Goal: Find specific page/section: Find specific page/section

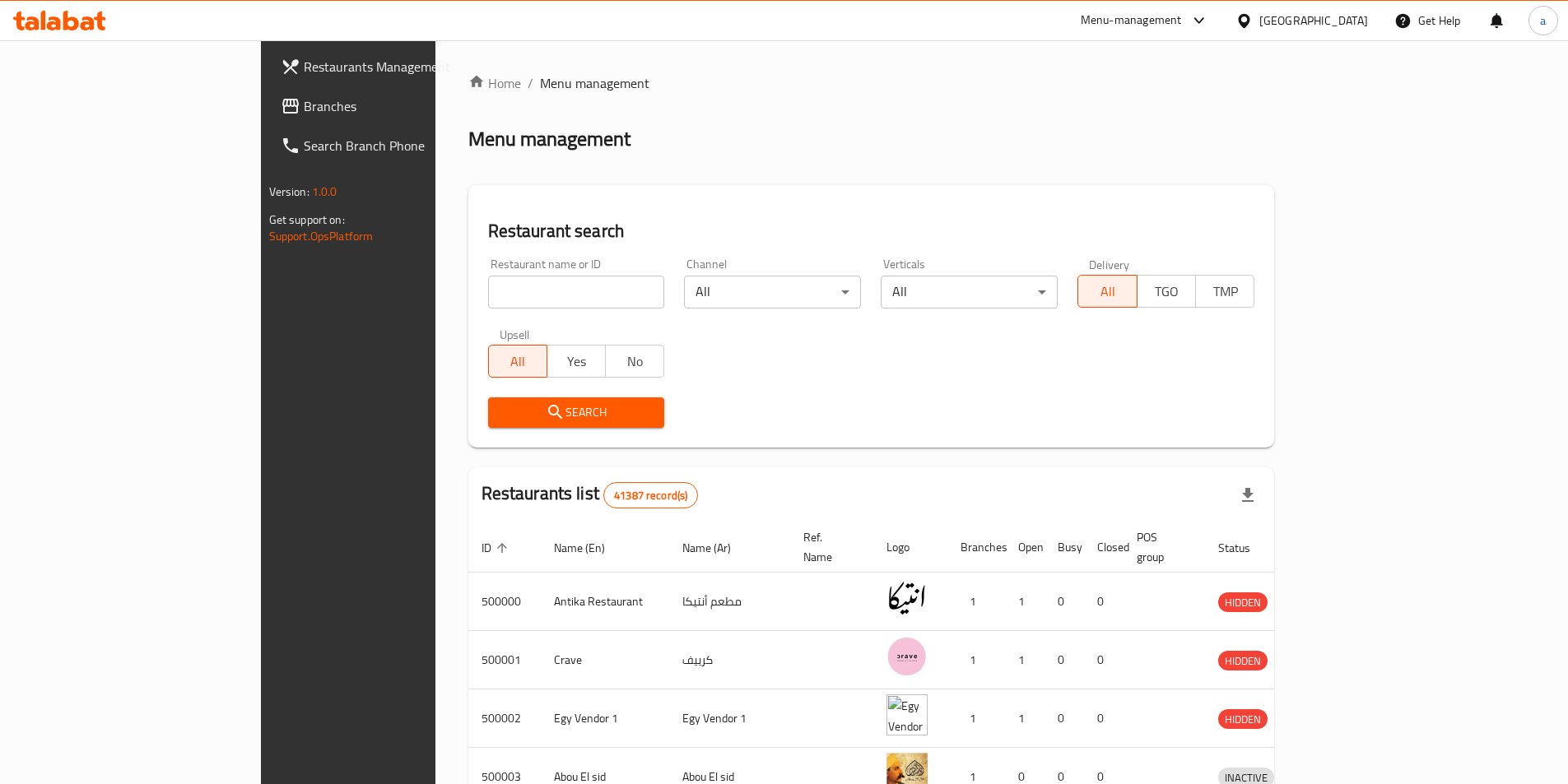
click at [1349, 33] on div "[GEOGRAPHIC_DATA]" at bounding box center [1301, 21] width 159 height 40
click at [1347, 21] on div "[GEOGRAPHIC_DATA]" at bounding box center [1313, 20] width 108 height 18
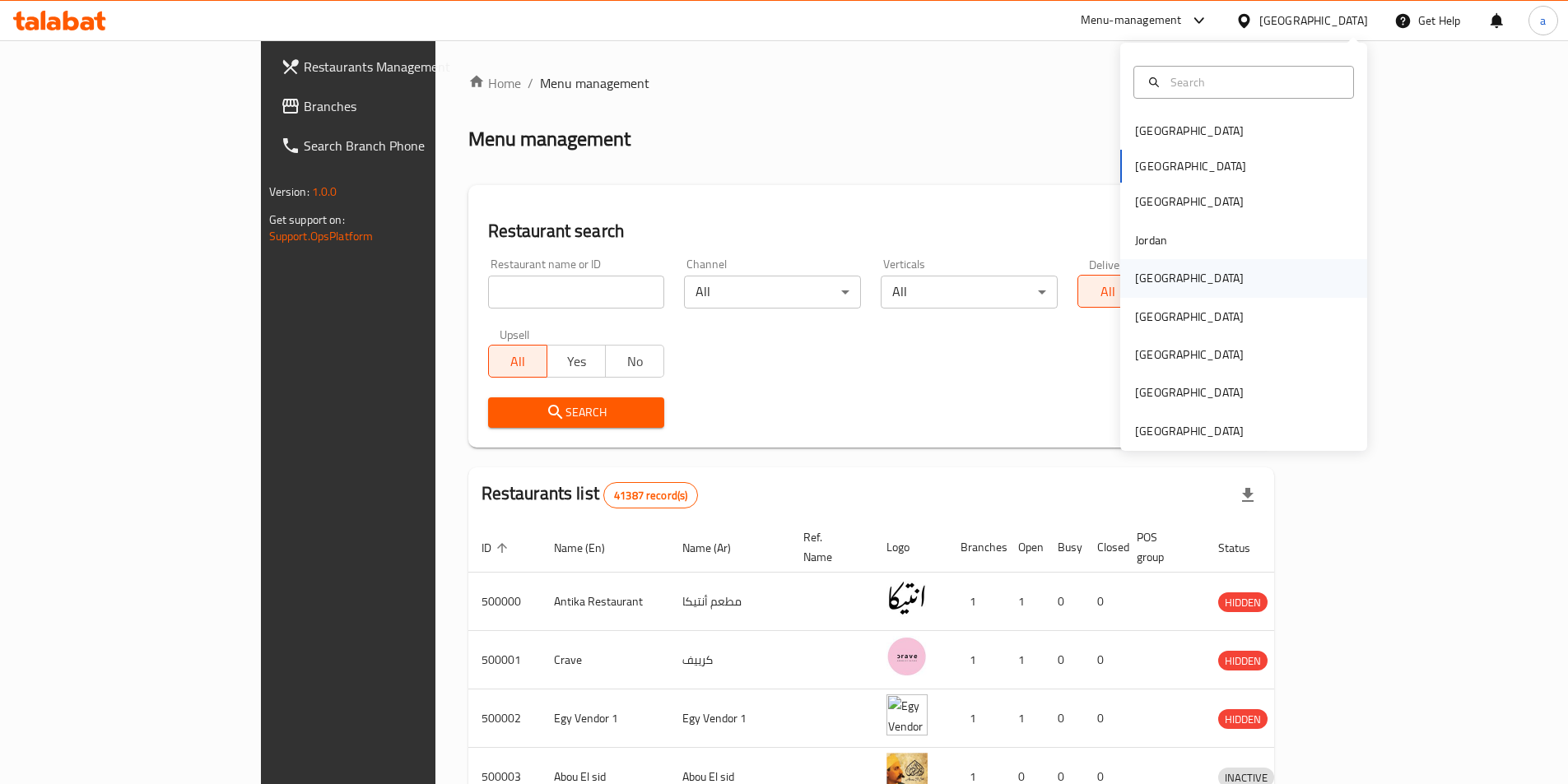
scroll to position [10, 0]
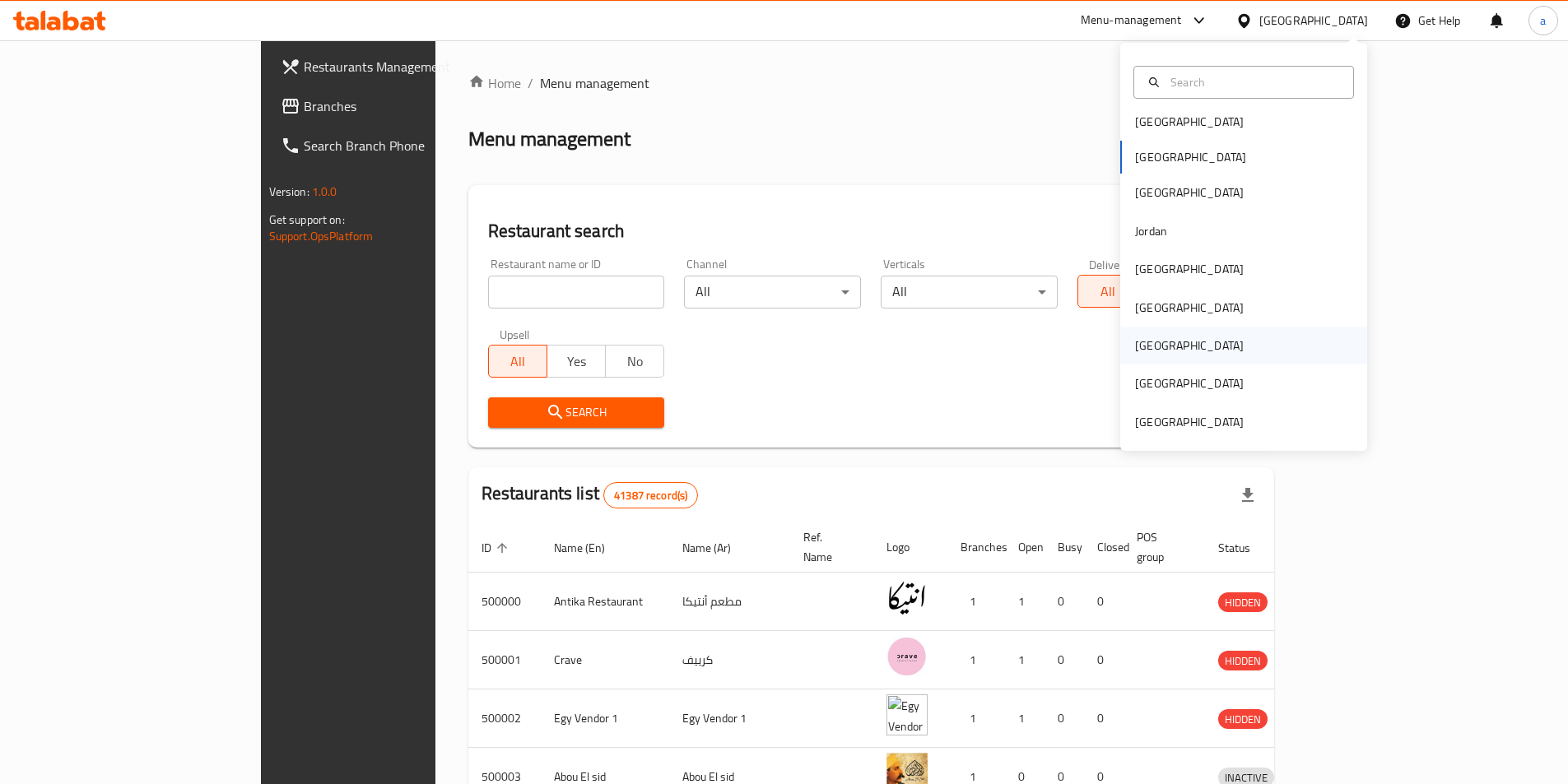
click at [1162, 346] on div "[GEOGRAPHIC_DATA]" at bounding box center [1190, 346] width 135 height 38
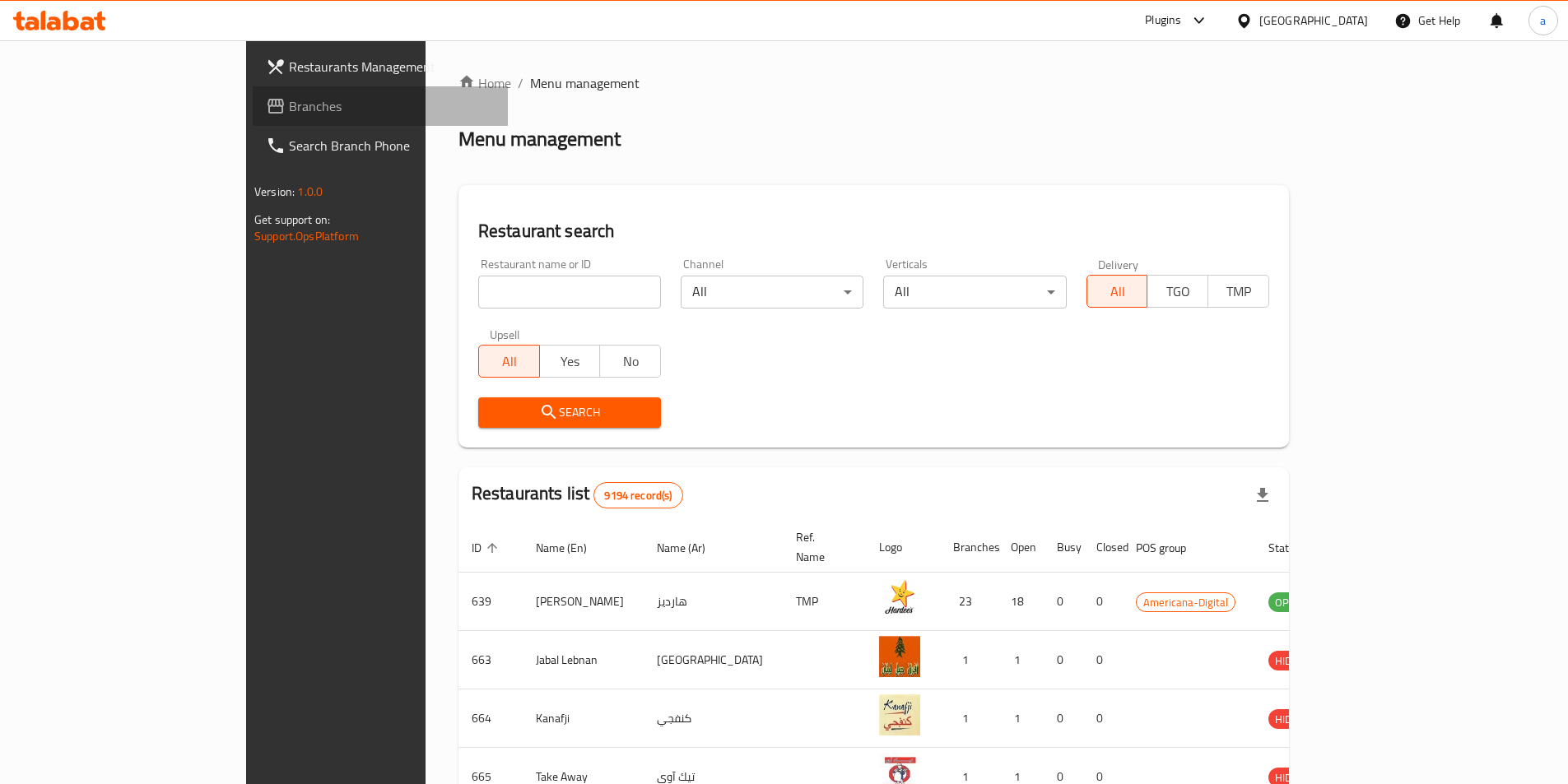
click at [289, 110] on span "Branches" at bounding box center [392, 105] width 206 height 20
